Goal: Transaction & Acquisition: Book appointment/travel/reservation

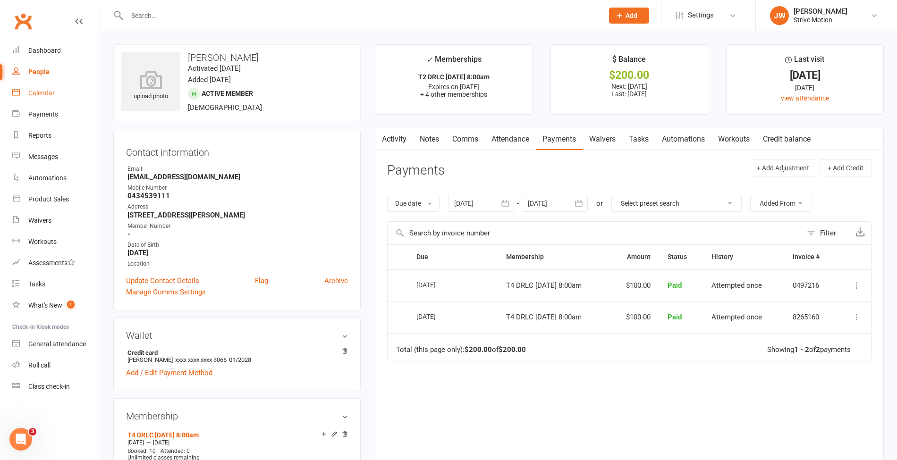
click at [43, 93] on div "Calendar" at bounding box center [41, 93] width 26 height 8
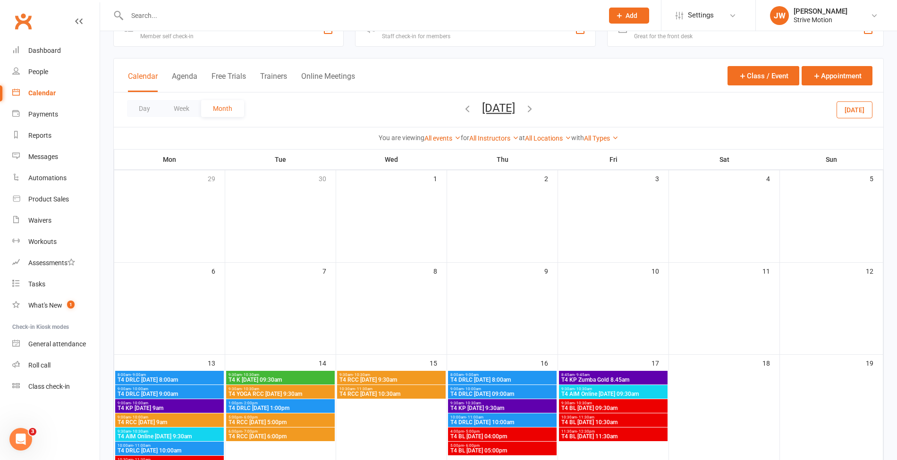
scroll to position [27, 0]
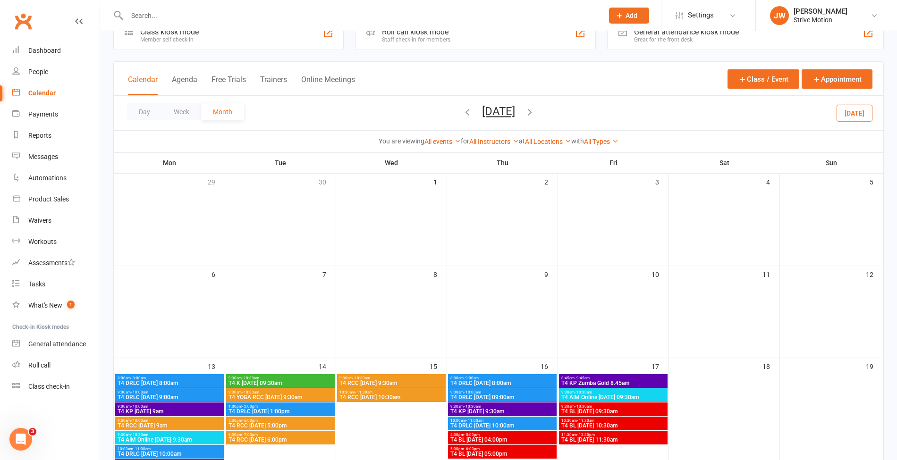
click at [462, 114] on icon "button" at bounding box center [467, 112] width 10 height 10
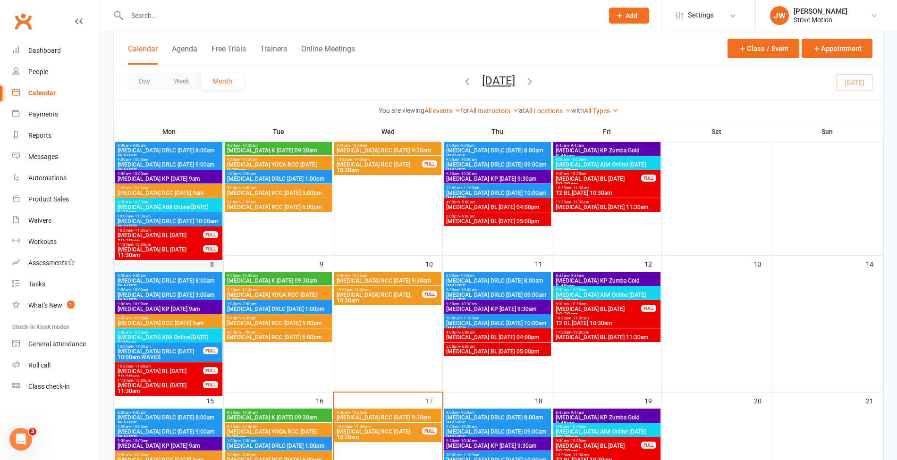
scroll to position [76, 0]
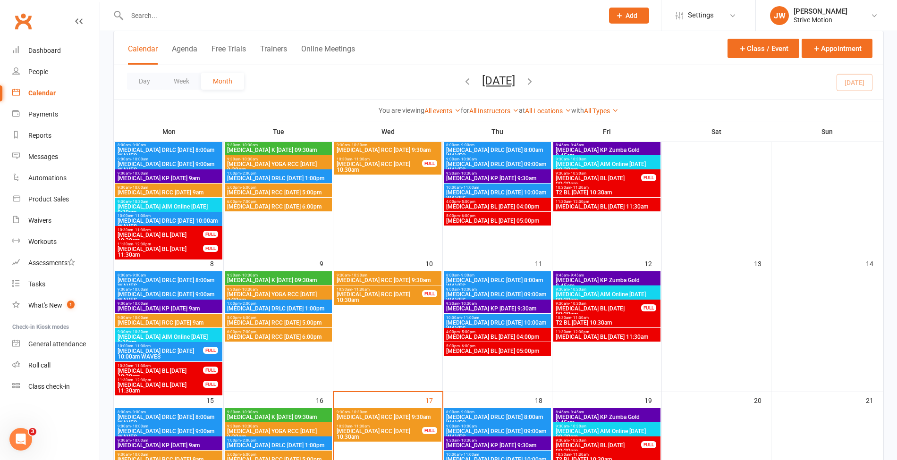
click at [170, 353] on span "[MEDICAL_DATA] DRLC [DATE] 10:00am WAVES" at bounding box center [160, 353] width 86 height 11
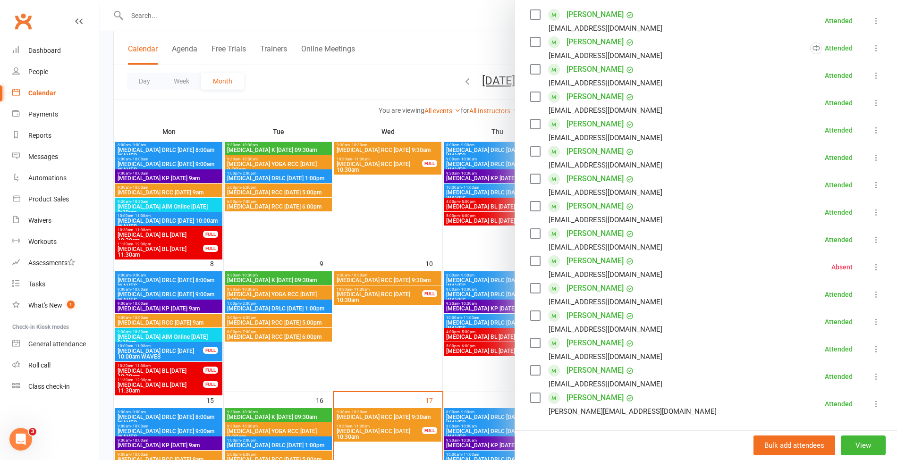
scroll to position [0, 0]
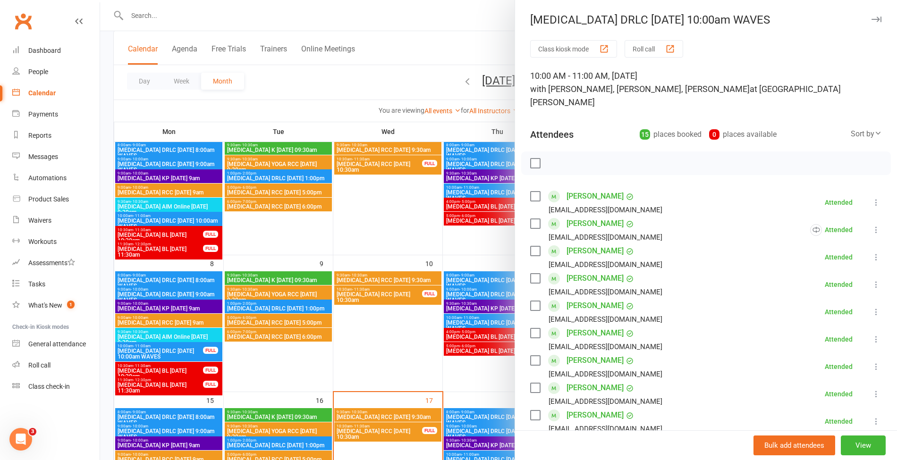
click at [433, 76] on div at bounding box center [498, 230] width 797 height 460
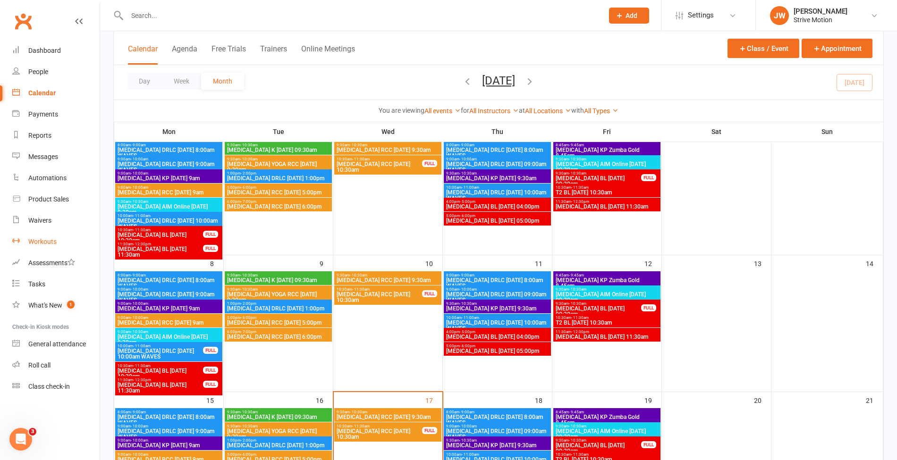
click at [42, 231] on link "Workouts" at bounding box center [55, 241] width 87 height 21
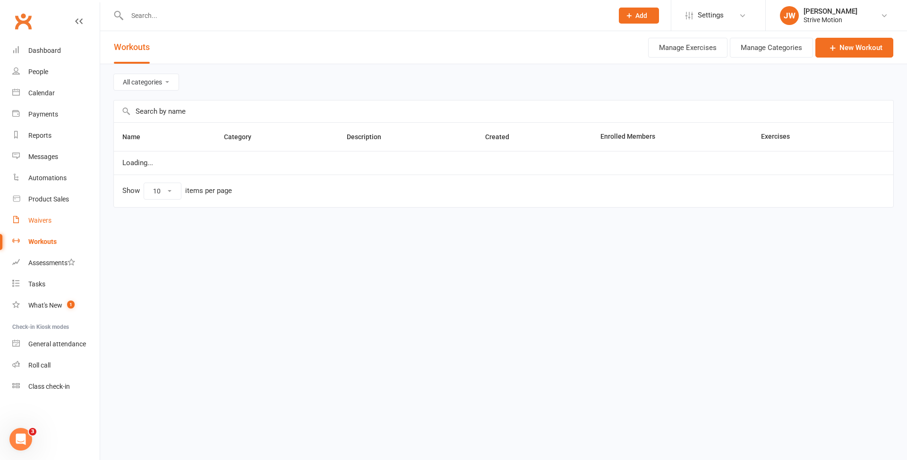
click at [37, 220] on div "Waivers" at bounding box center [39, 221] width 23 height 8
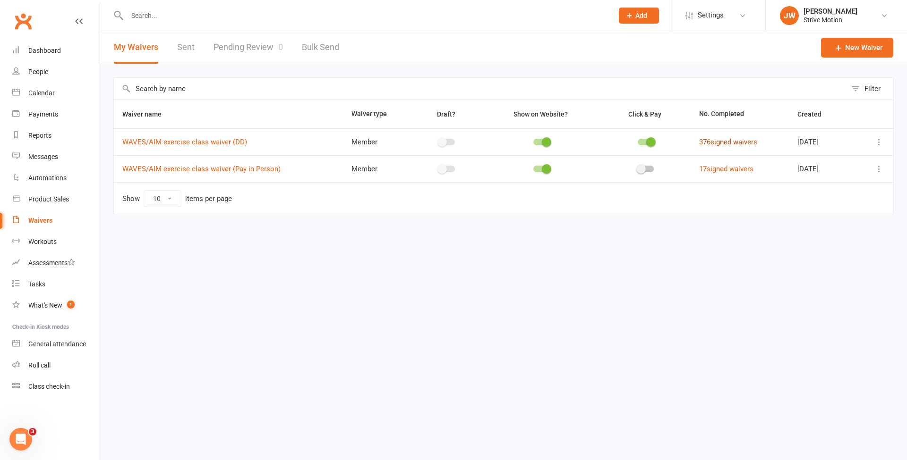
click at [718, 139] on link "376 signed waivers" at bounding box center [728, 142] width 58 height 8
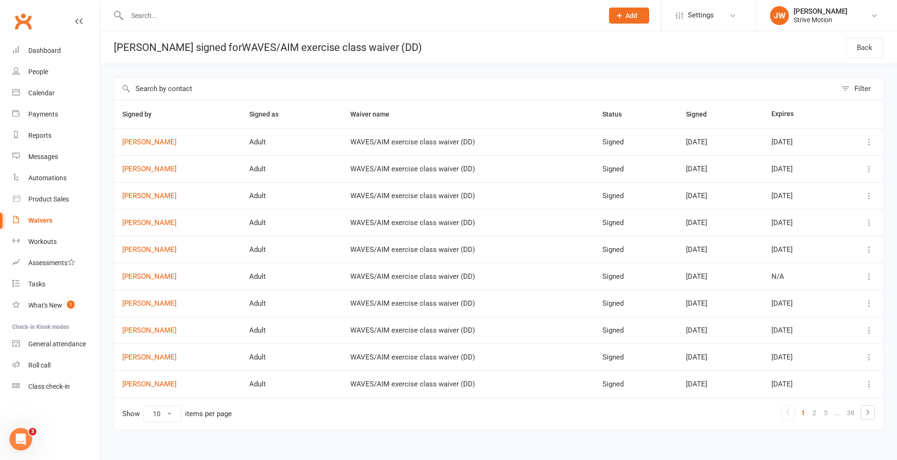
scroll to position [8, 0]
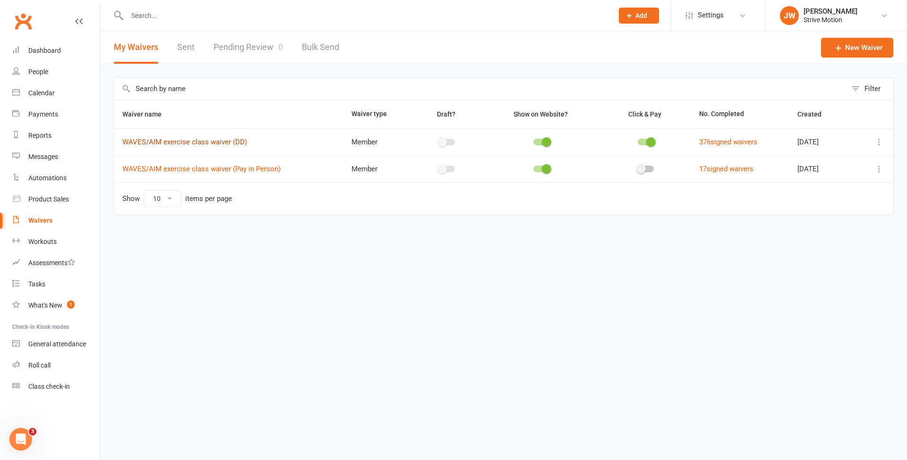
click at [180, 142] on link "WAVES/AIM exercise class waiver (DD)" at bounding box center [184, 142] width 125 height 8
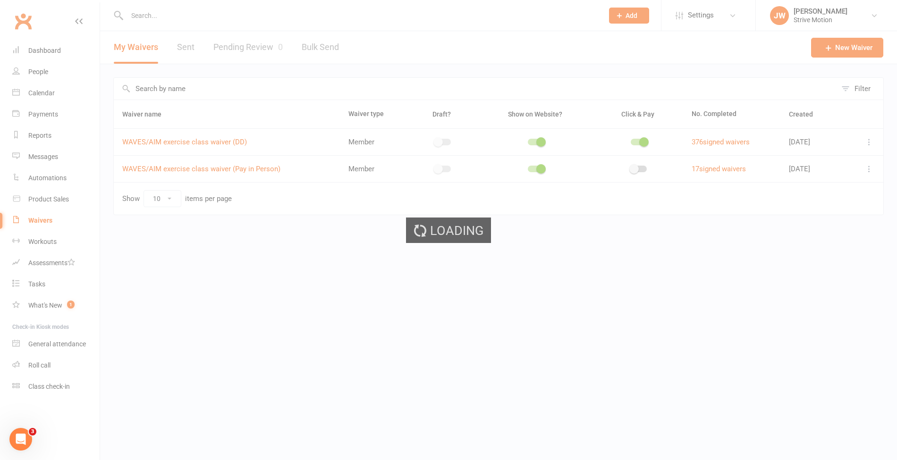
select select "applies_to_all_signees"
select select "copy_answers_for_primary_signee"
select select "select"
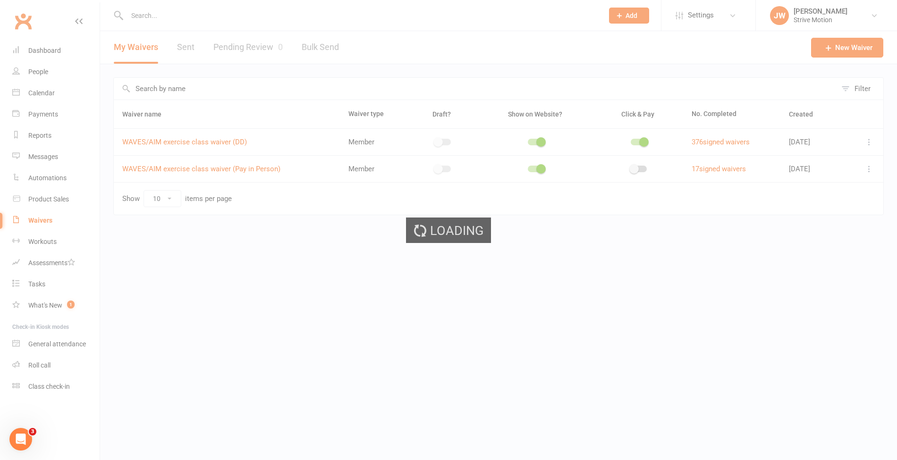
select select "select"
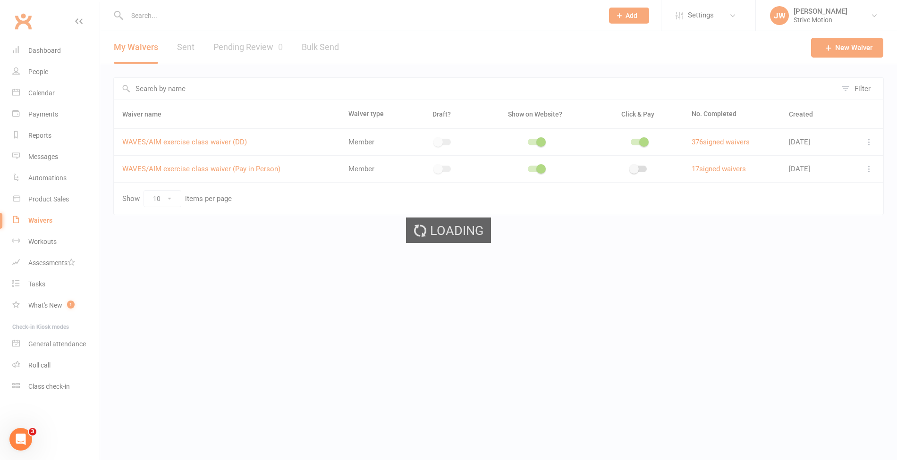
select select "select"
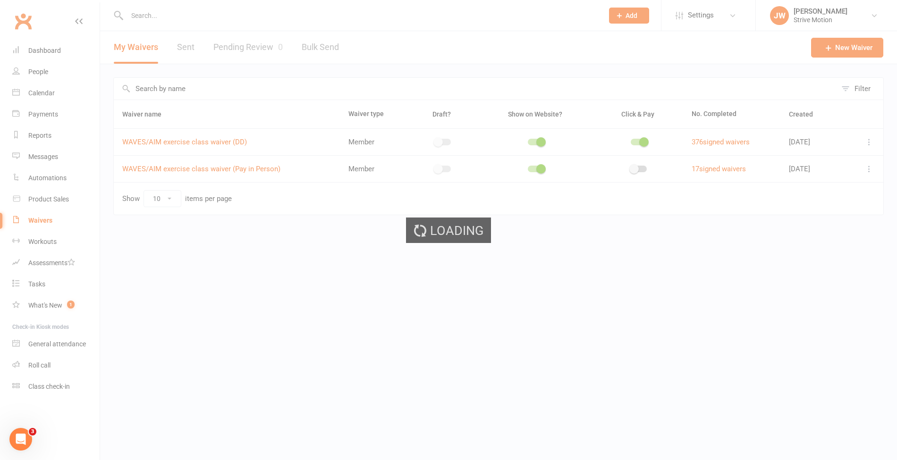
select select "bank_account"
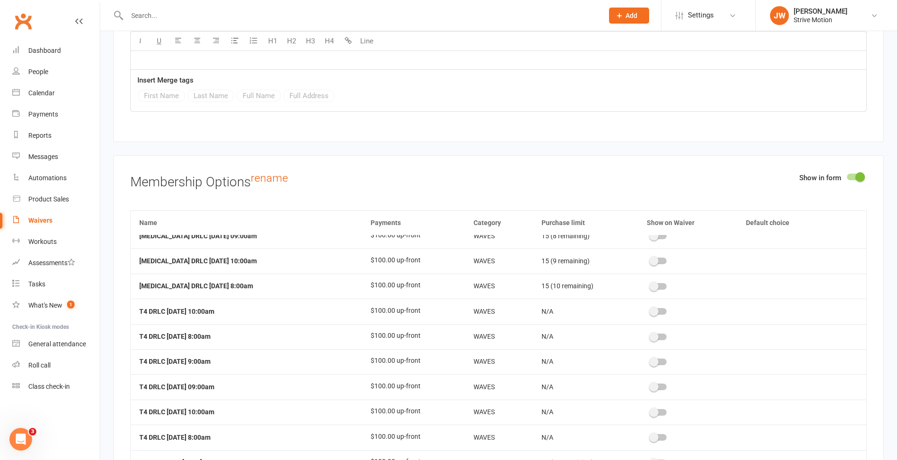
scroll to position [2340, 0]
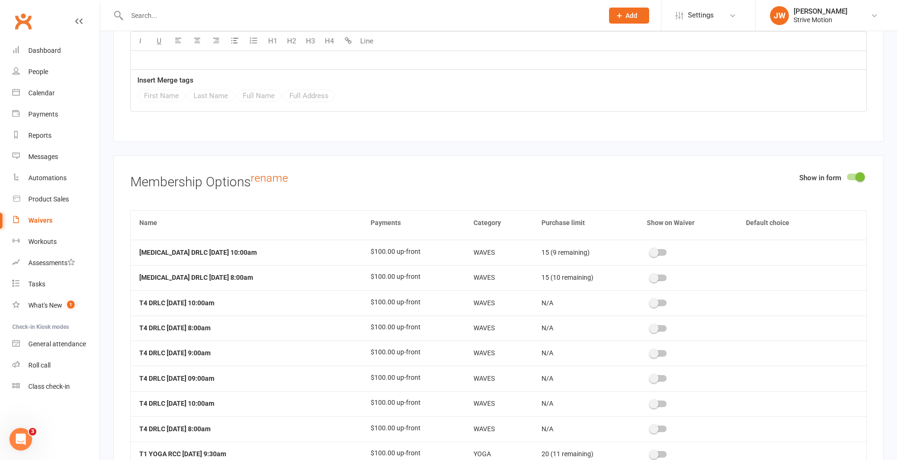
click at [651, 325] on div at bounding box center [659, 328] width 16 height 7
click at [651, 327] on input "checkbox" at bounding box center [651, 327] width 0 height 0
click at [640, 341] on td at bounding box center [687, 353] width 99 height 25
click at [649, 349] on span at bounding box center [653, 353] width 9 height 9
click at [651, 352] on input "checkbox" at bounding box center [651, 352] width 0 height 0
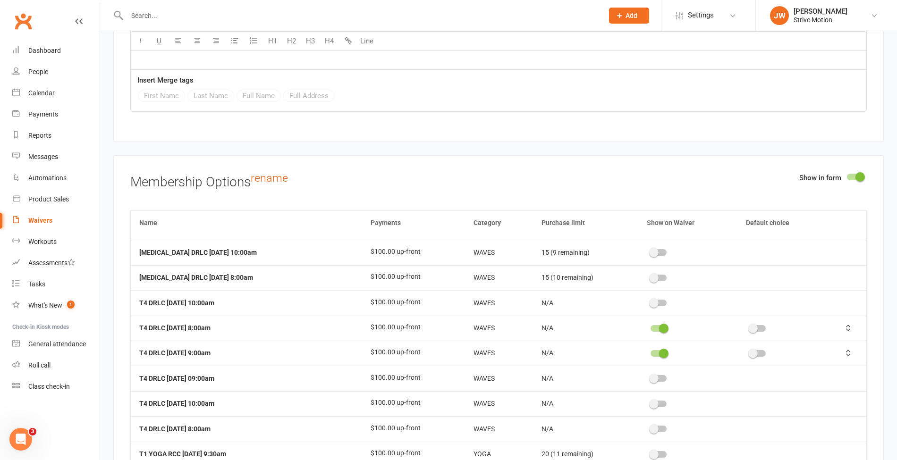
click at [649, 374] on span at bounding box center [653, 378] width 9 height 9
click at [651, 377] on input "checkbox" at bounding box center [651, 377] width 0 height 0
click at [649, 399] on span at bounding box center [653, 403] width 9 height 9
click at [651, 403] on input "checkbox" at bounding box center [651, 403] width 0 height 0
click at [649, 424] on span at bounding box center [653, 428] width 9 height 9
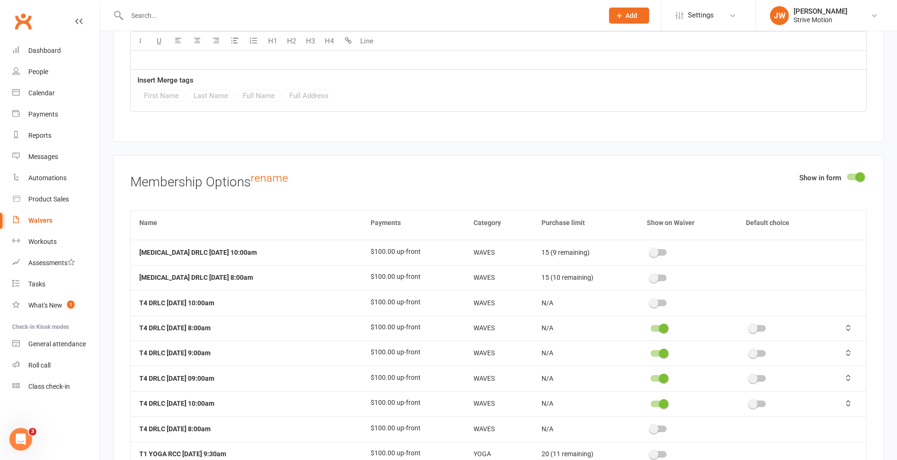
click at [651, 428] on input "checkbox" at bounding box center [651, 428] width 0 height 0
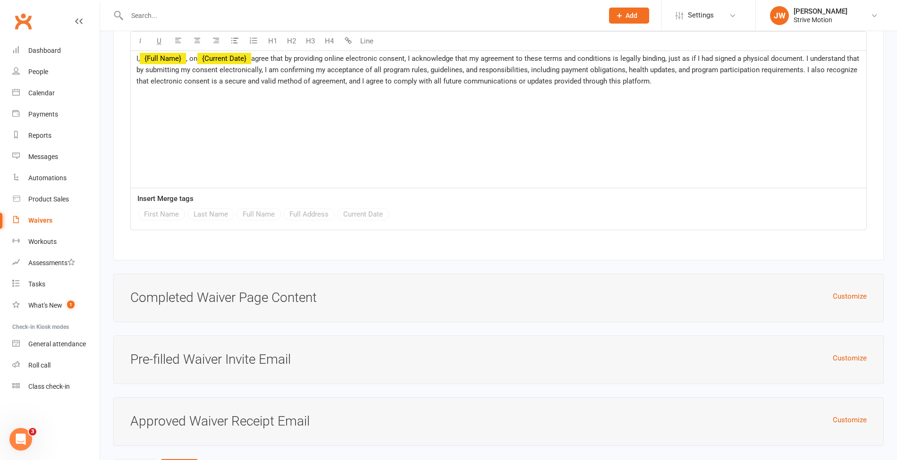
scroll to position [6500, 0]
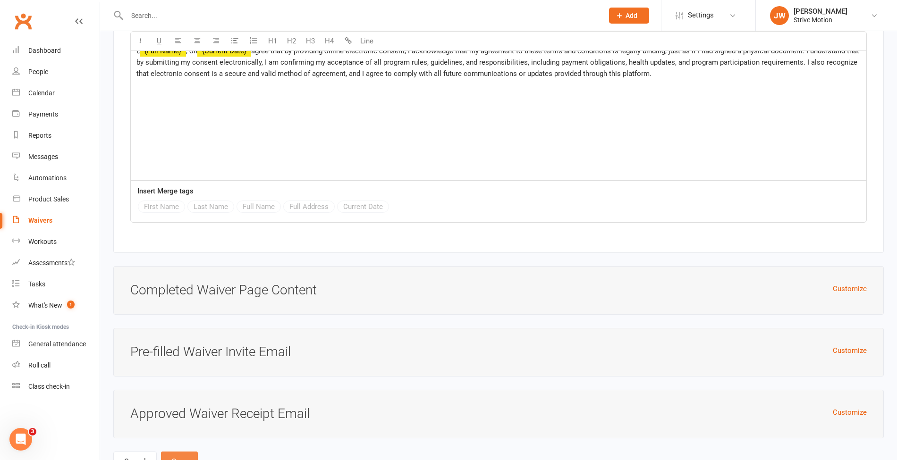
click at [180, 452] on button "Save" at bounding box center [179, 462] width 37 height 20
type input "Lore ipsumdolo sita co adip el sed Doeiu Tem-Incididu Utlaboree Dolore (MAGN). …"
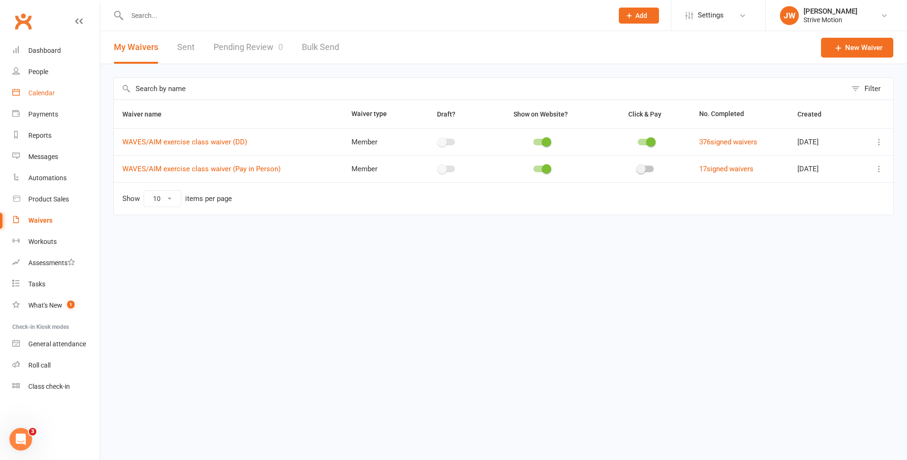
click at [45, 88] on link "Calendar" at bounding box center [55, 93] width 87 height 21
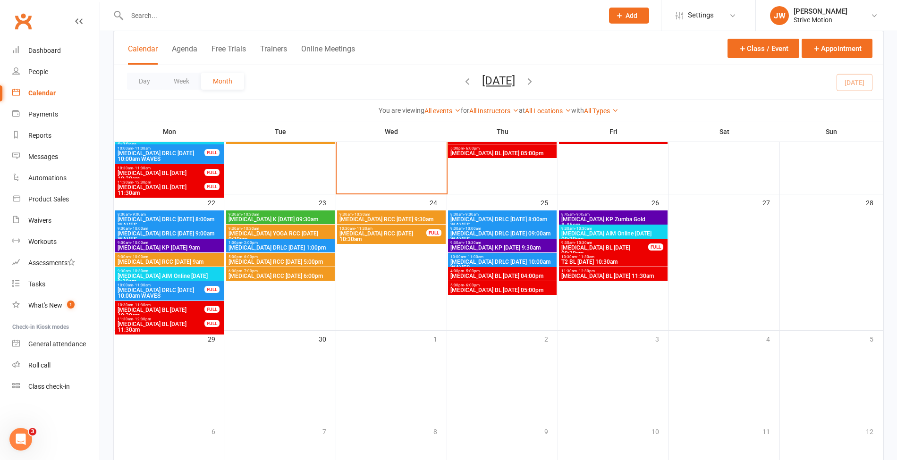
scroll to position [410, 0]
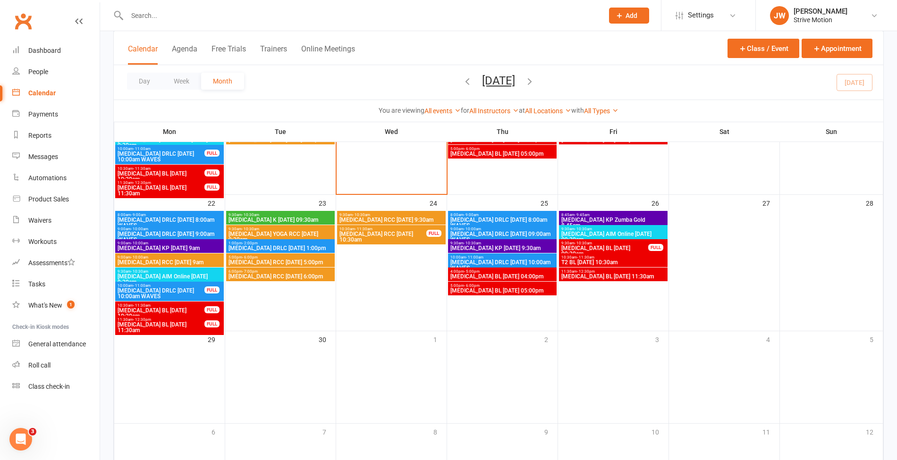
click at [535, 81] on icon "button" at bounding box center [530, 81] width 10 height 10
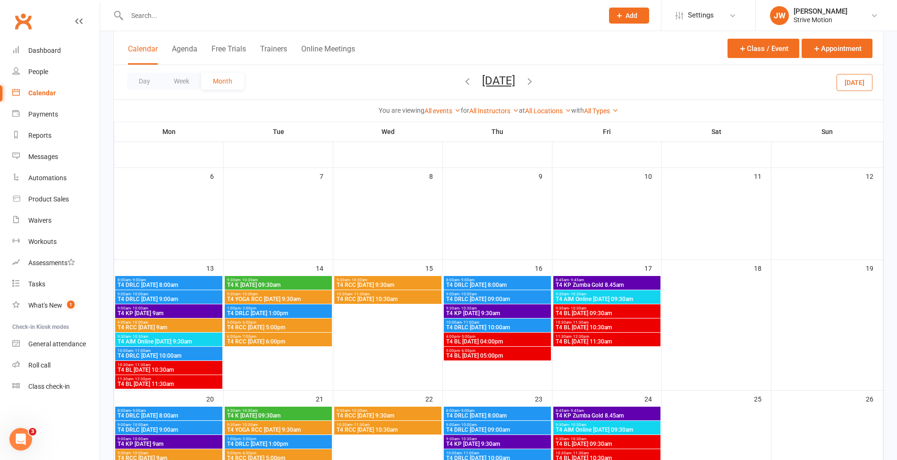
scroll to position [123, 0]
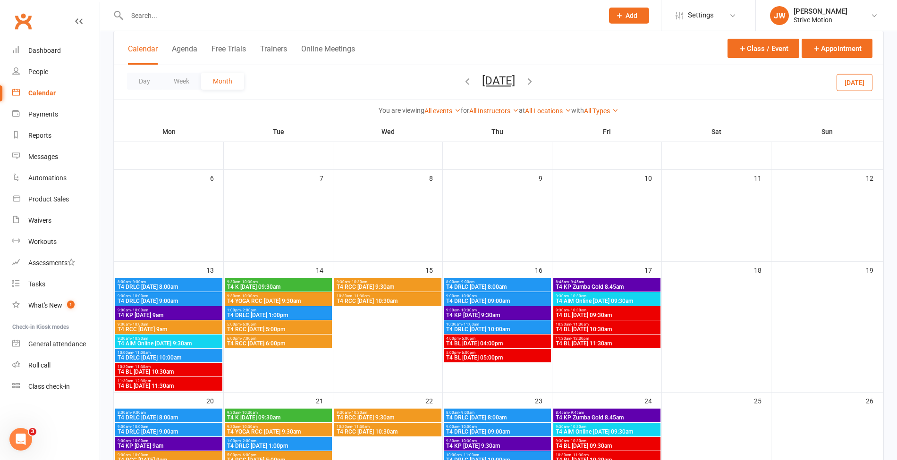
click at [155, 355] on span "T4 DRLC [DATE] 10:00am" at bounding box center [168, 358] width 103 height 6
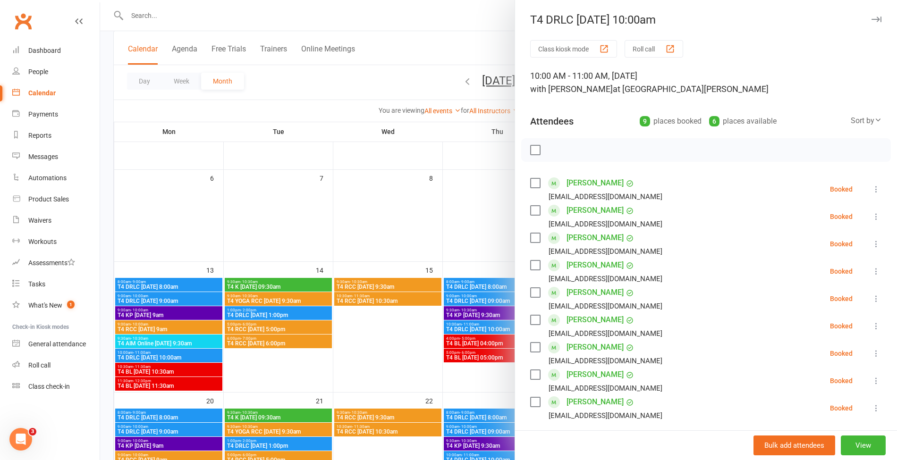
click at [424, 39] on div at bounding box center [498, 230] width 797 height 460
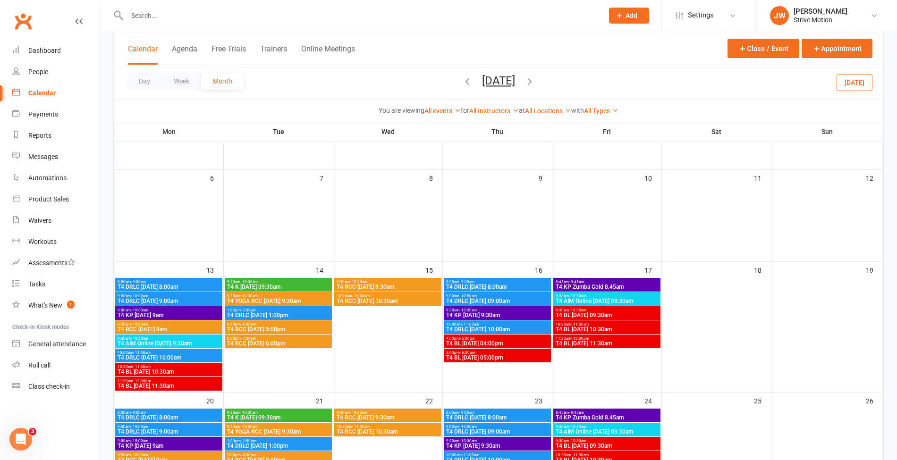
click at [263, 39] on div "Calendar Agenda Free Trials Trainers Online Meetings Class / Event Appointment" at bounding box center [499, 48] width 770 height 34
click at [243, 23] on div at bounding box center [355, 15] width 484 height 31
click at [225, 13] on input "text" at bounding box center [360, 15] width 473 height 13
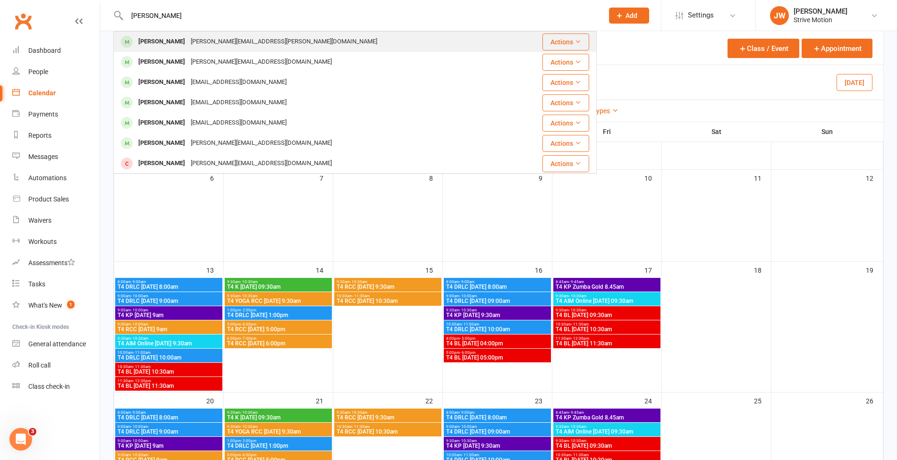
type input "[PERSON_NAME]"
click at [192, 36] on div "[PERSON_NAME][EMAIL_ADDRESS][PERSON_NAME][DOMAIN_NAME]" at bounding box center [284, 42] width 192 height 14
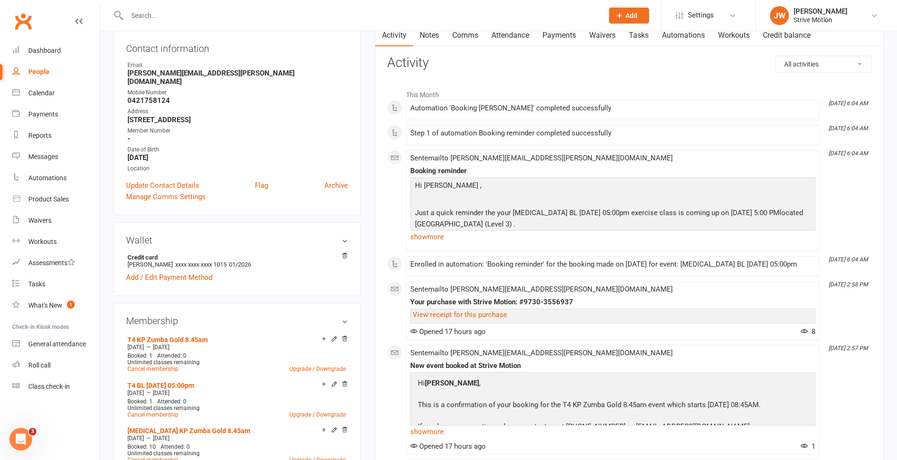
scroll to position [104, 0]
click at [48, 100] on link "Calendar" at bounding box center [55, 93] width 87 height 21
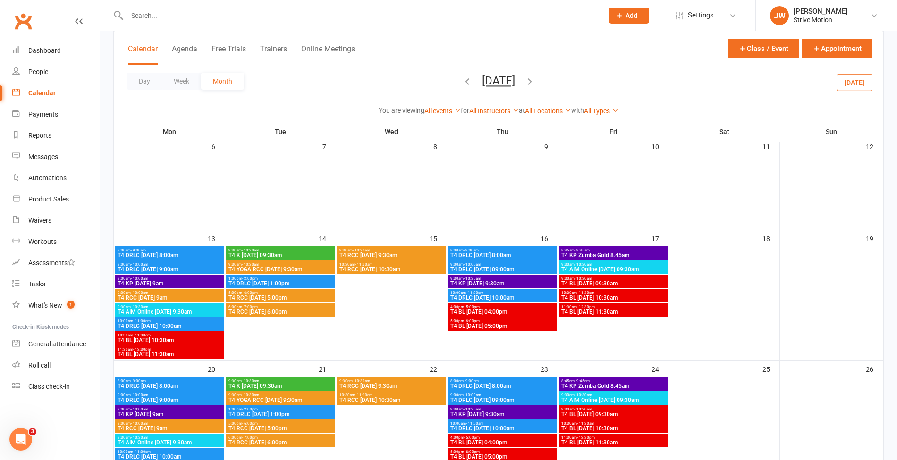
scroll to position [155, 0]
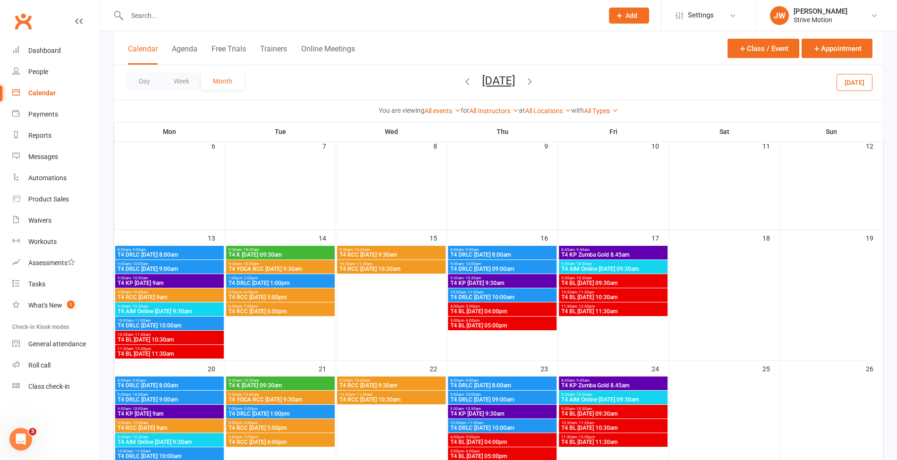
click at [571, 382] on span "8:45am - 9:45am" at bounding box center [613, 381] width 105 height 4
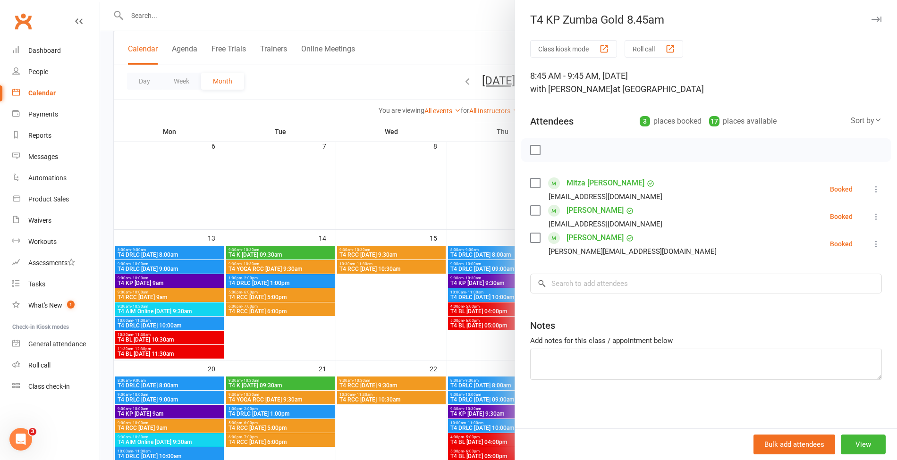
scroll to position [161, 0]
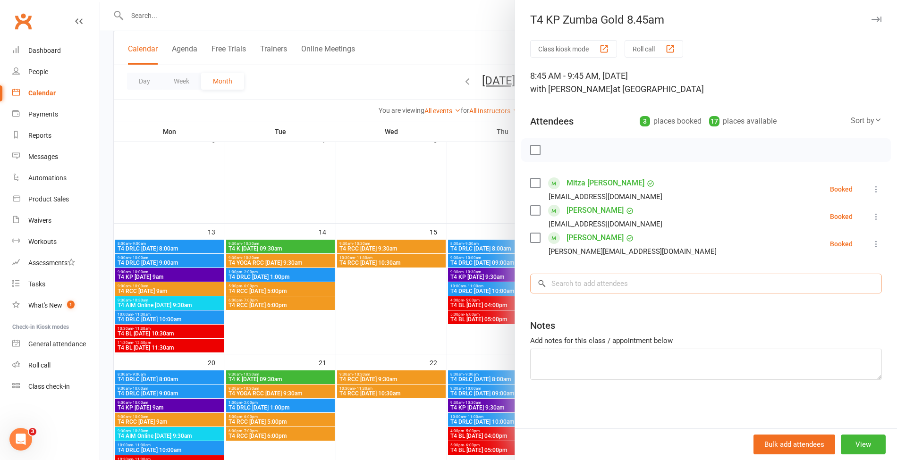
click at [680, 280] on input "search" at bounding box center [706, 284] width 352 height 20
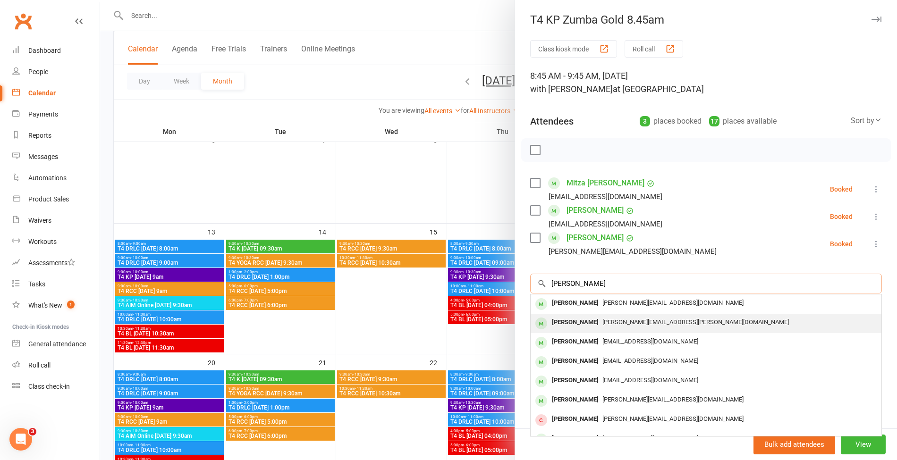
type input "[PERSON_NAME]"
click at [605, 319] on span "[PERSON_NAME][EMAIL_ADDRESS][PERSON_NAME][DOMAIN_NAME]" at bounding box center [696, 322] width 187 height 7
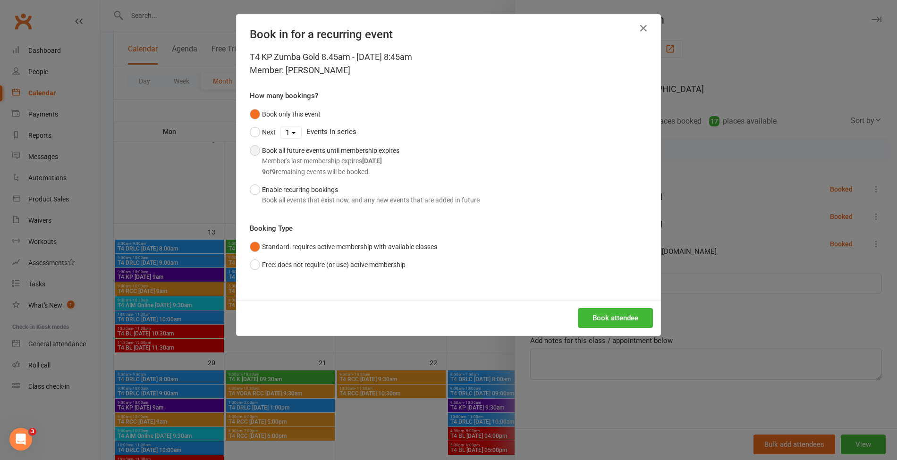
click at [350, 162] on div "Member's last membership expires [DATE]" at bounding box center [330, 161] width 137 height 10
click at [617, 317] on button "Book attendee" at bounding box center [615, 318] width 75 height 20
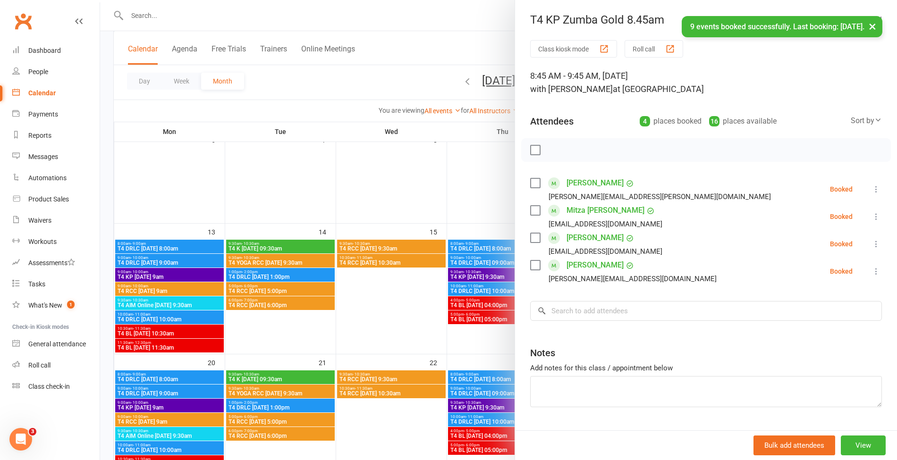
click at [291, 86] on div at bounding box center [498, 230] width 797 height 460
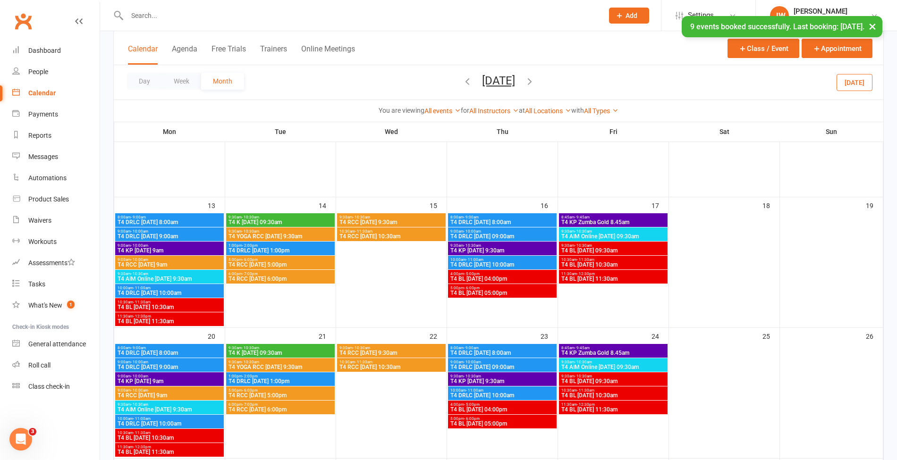
scroll to position [189, 0]
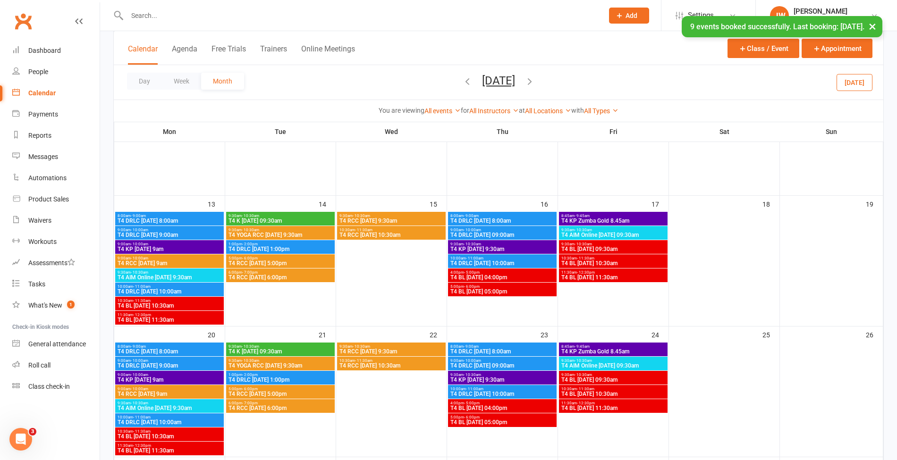
click at [489, 421] on span "T4 BL [DATE] 05:00pm" at bounding box center [502, 423] width 105 height 6
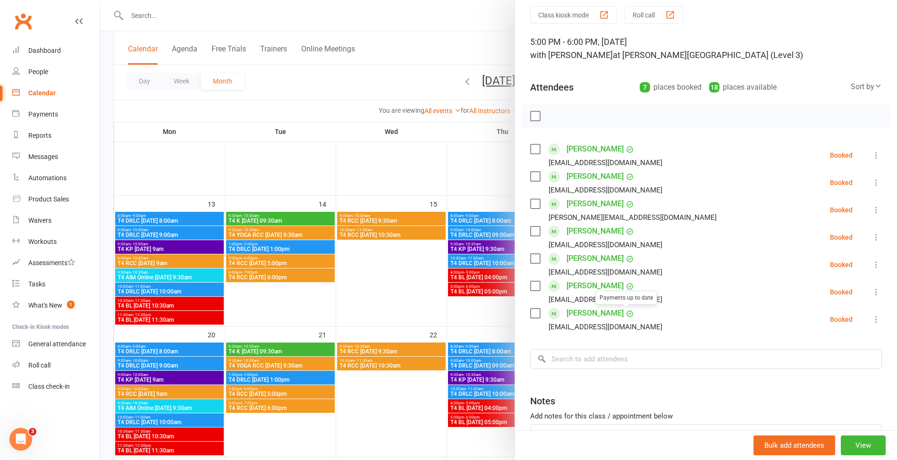
scroll to position [34, 0]
click at [607, 356] on input "search" at bounding box center [706, 359] width 352 height 20
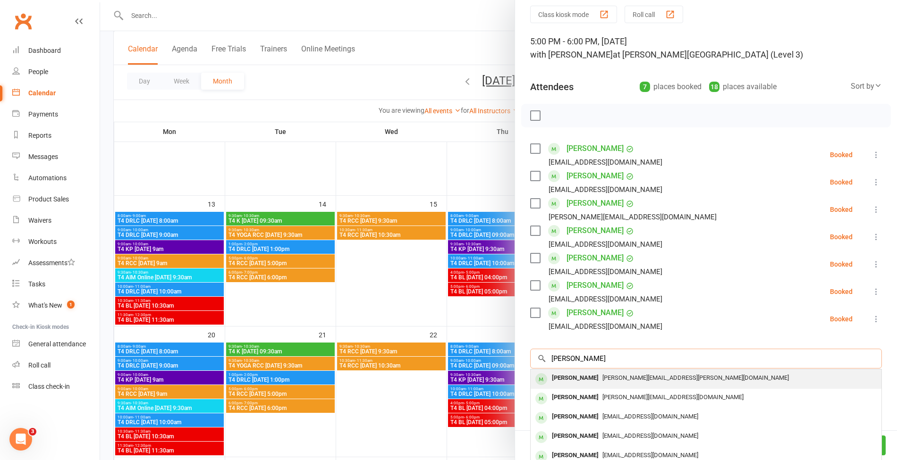
type input "[PERSON_NAME]"
click at [584, 382] on div "[PERSON_NAME]" at bounding box center [575, 379] width 54 height 14
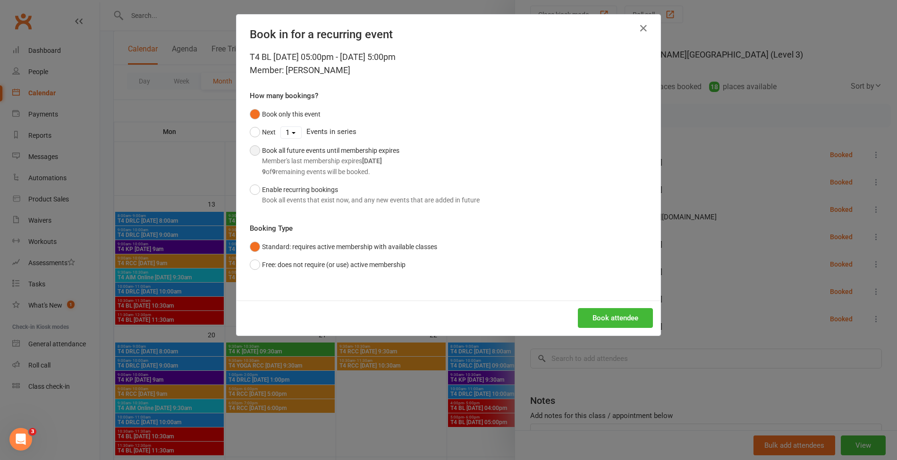
click at [357, 165] on div "Member's last membership expires [DATE]" at bounding box center [330, 161] width 137 height 10
click at [590, 314] on button "Book attendee" at bounding box center [615, 318] width 75 height 20
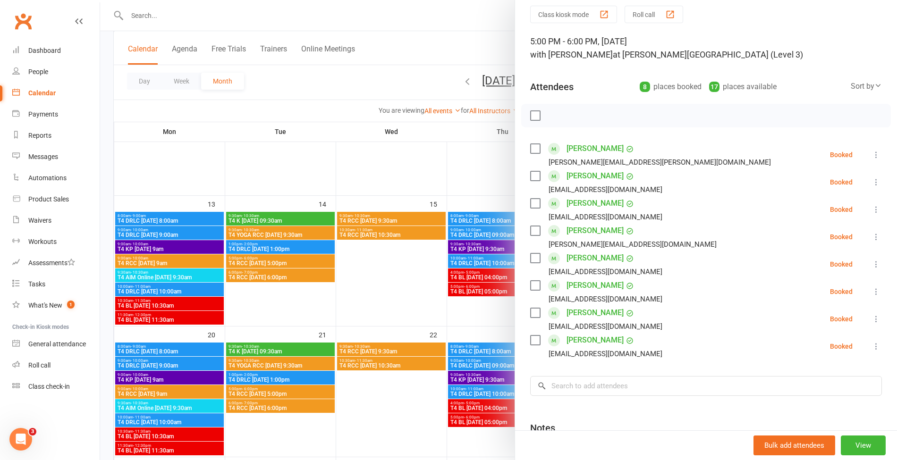
click at [274, 378] on div at bounding box center [498, 230] width 797 height 460
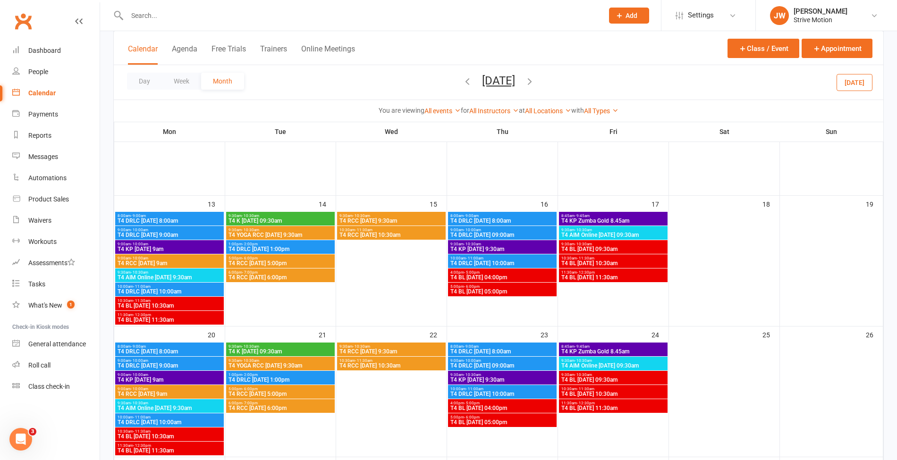
click at [265, 379] on span "T4 DRLC [DATE] 1:00pm" at bounding box center [280, 380] width 105 height 6
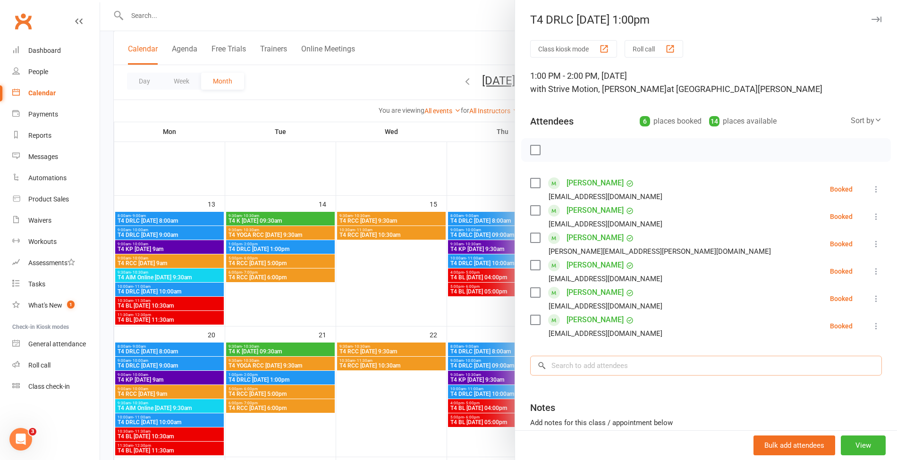
click at [586, 364] on input "search" at bounding box center [706, 366] width 352 height 20
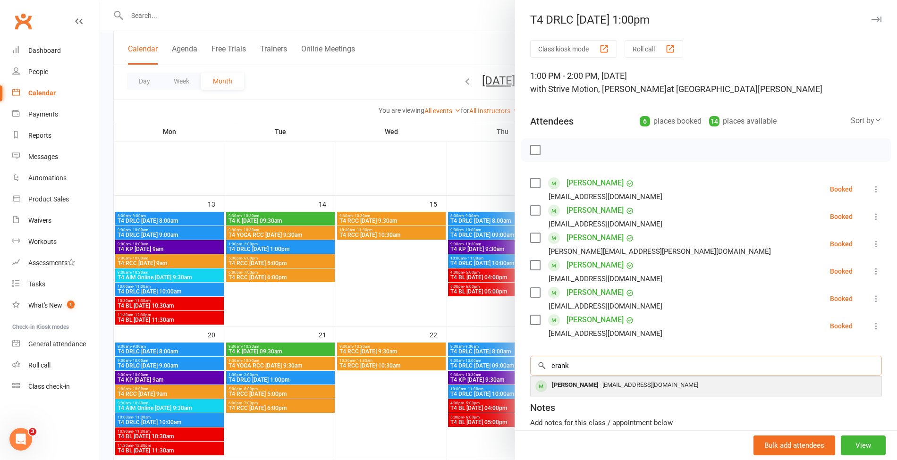
type input "crank"
click at [578, 382] on div "[PERSON_NAME]" at bounding box center [575, 386] width 54 height 14
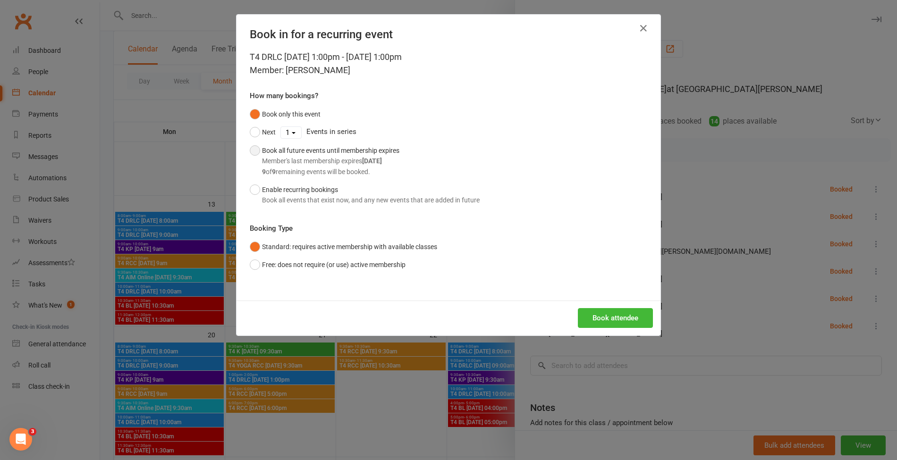
click at [350, 158] on div "Member's last membership expires [DATE]" at bounding box center [330, 161] width 137 height 10
click at [603, 318] on button "Book attendee" at bounding box center [615, 318] width 75 height 20
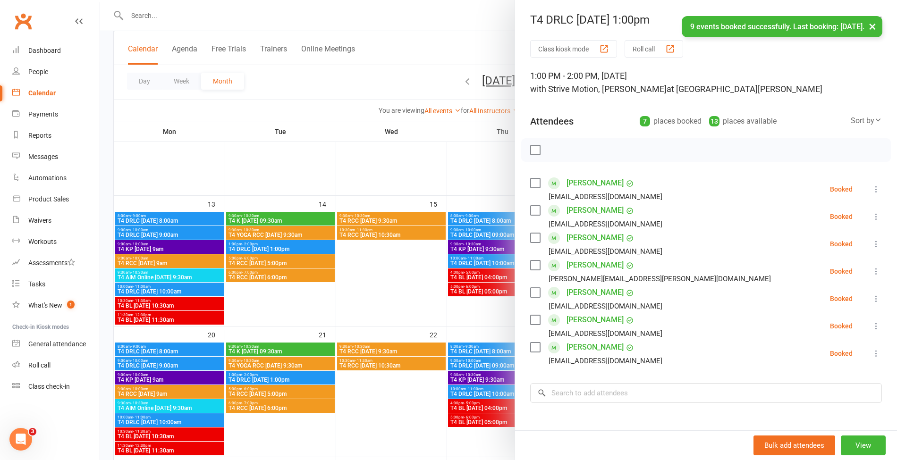
click at [350, 72] on div at bounding box center [498, 230] width 797 height 460
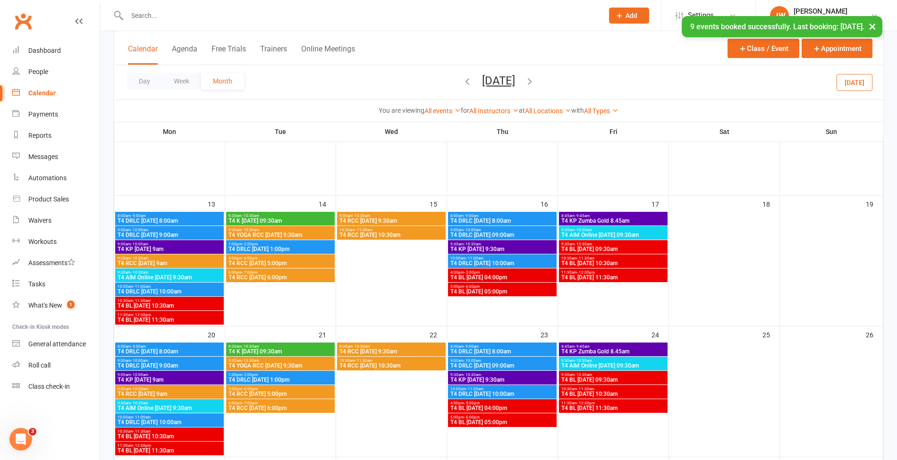
click at [255, 247] on span "T4 DRLC [DATE] 1:00pm" at bounding box center [280, 249] width 105 height 6
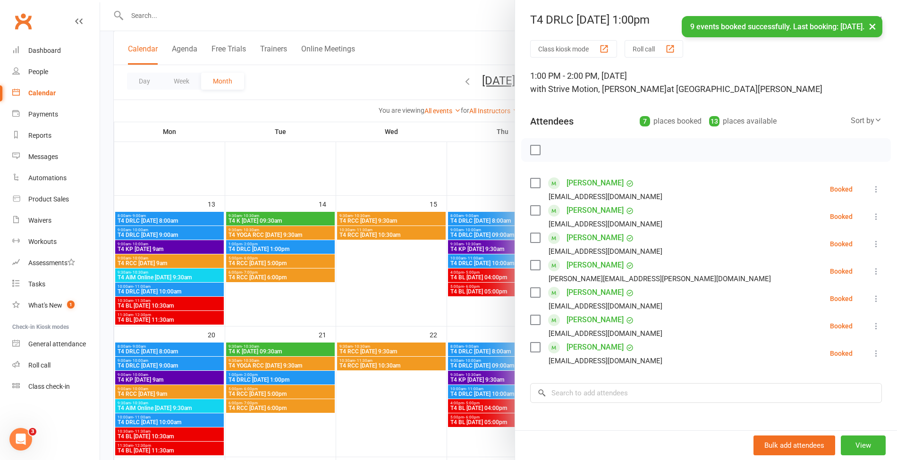
click at [413, 63] on div at bounding box center [498, 230] width 797 height 460
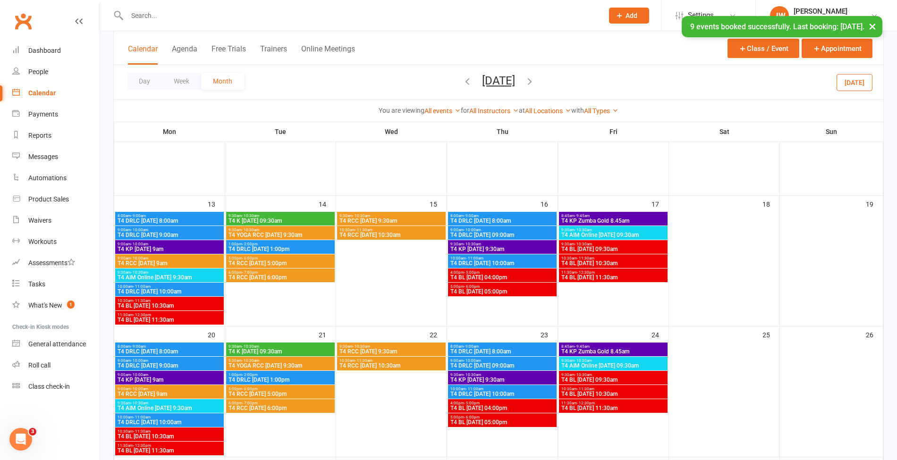
click at [473, 79] on span "[DATE] [DATE] Sun Mon Tue Wed Thu Fri Sat 31 01 02 03 04 05 06 07 08 09 10 11 1…" at bounding box center [499, 82] width 52 height 17
click at [462, 80] on icon "button" at bounding box center [467, 81] width 10 height 10
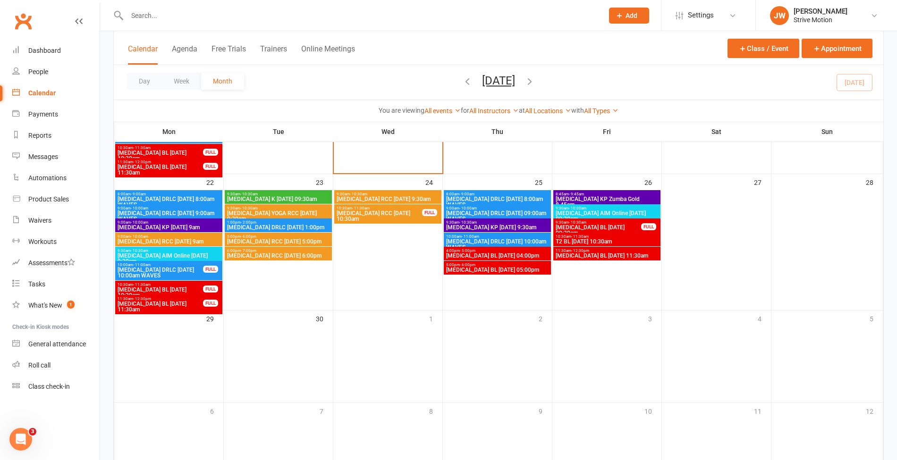
scroll to position [371, 0]
